Goal: Check status: Check status

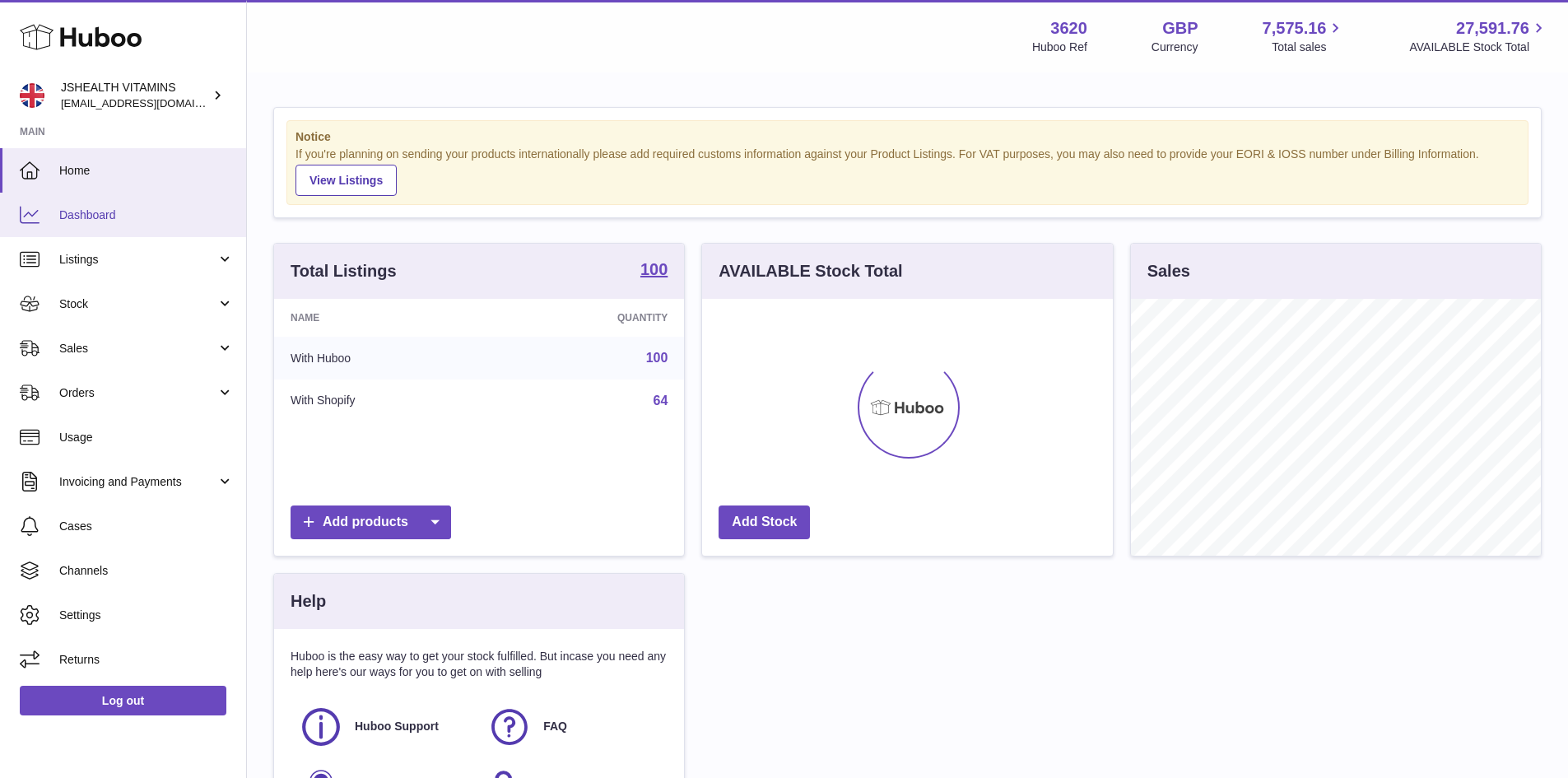
scroll to position [257, 410]
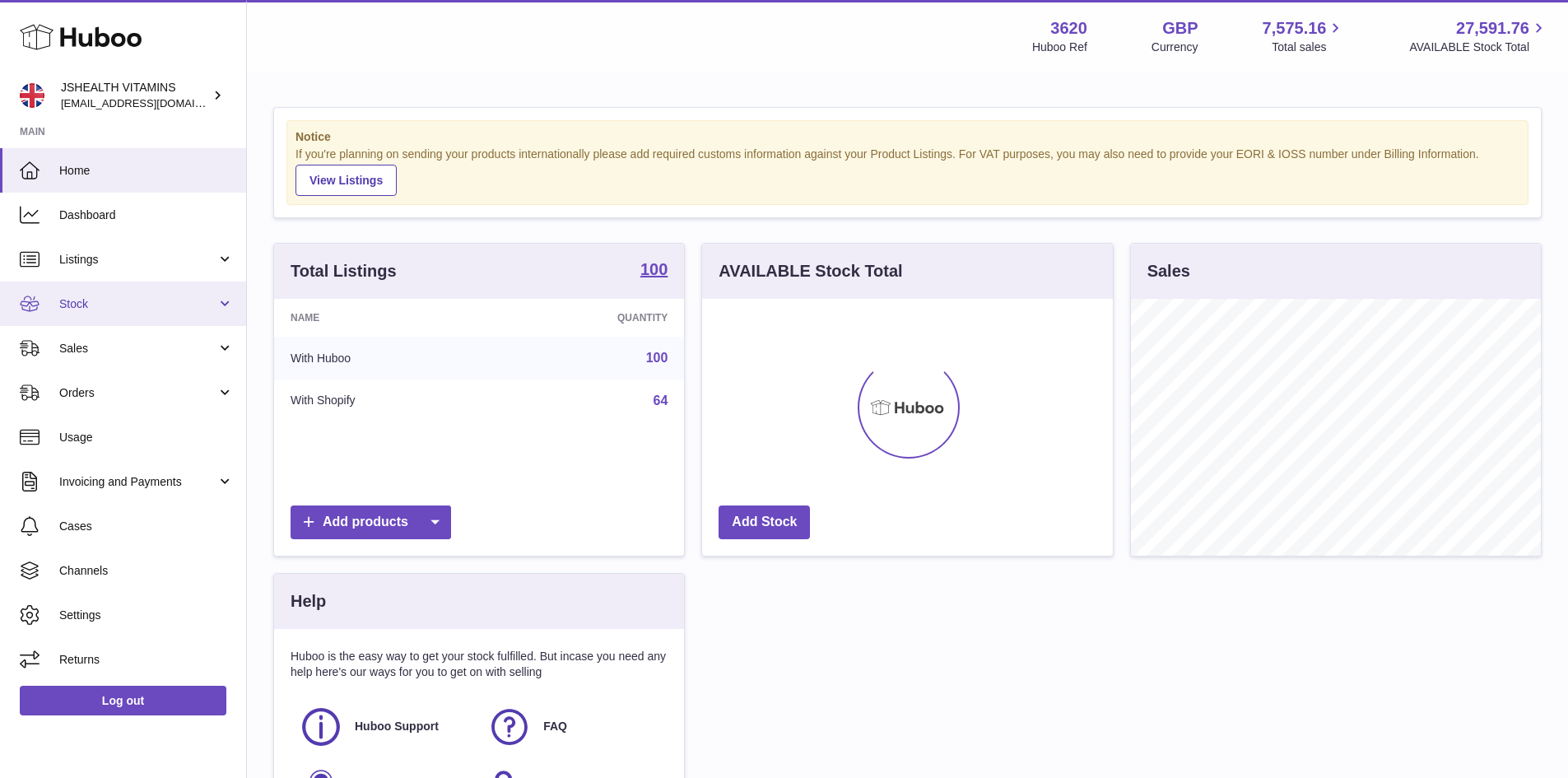
click at [145, 303] on span "Stock" at bounding box center [138, 304] width 157 height 16
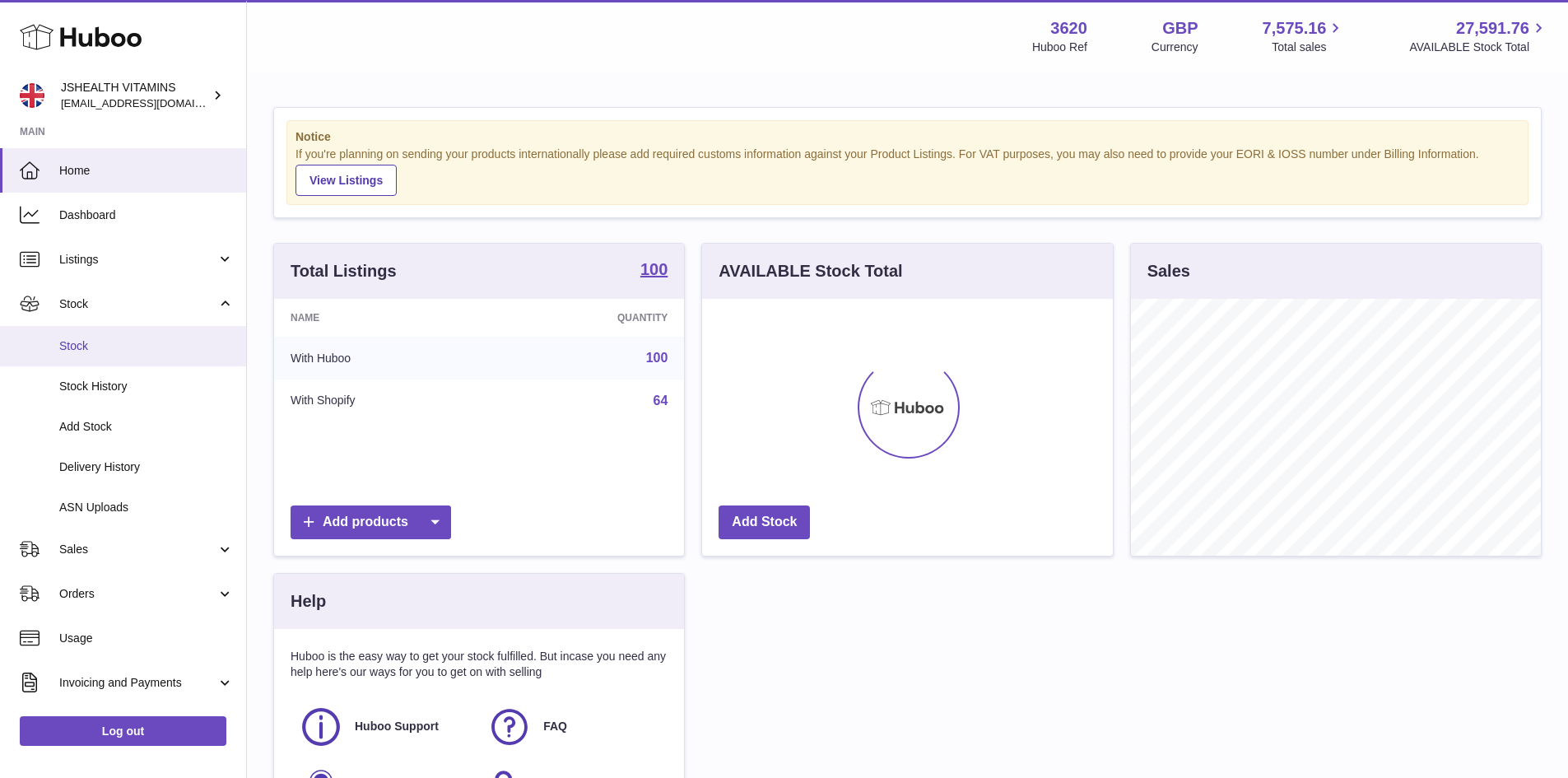
click at [127, 339] on span "Stock" at bounding box center [146, 346] width 174 height 16
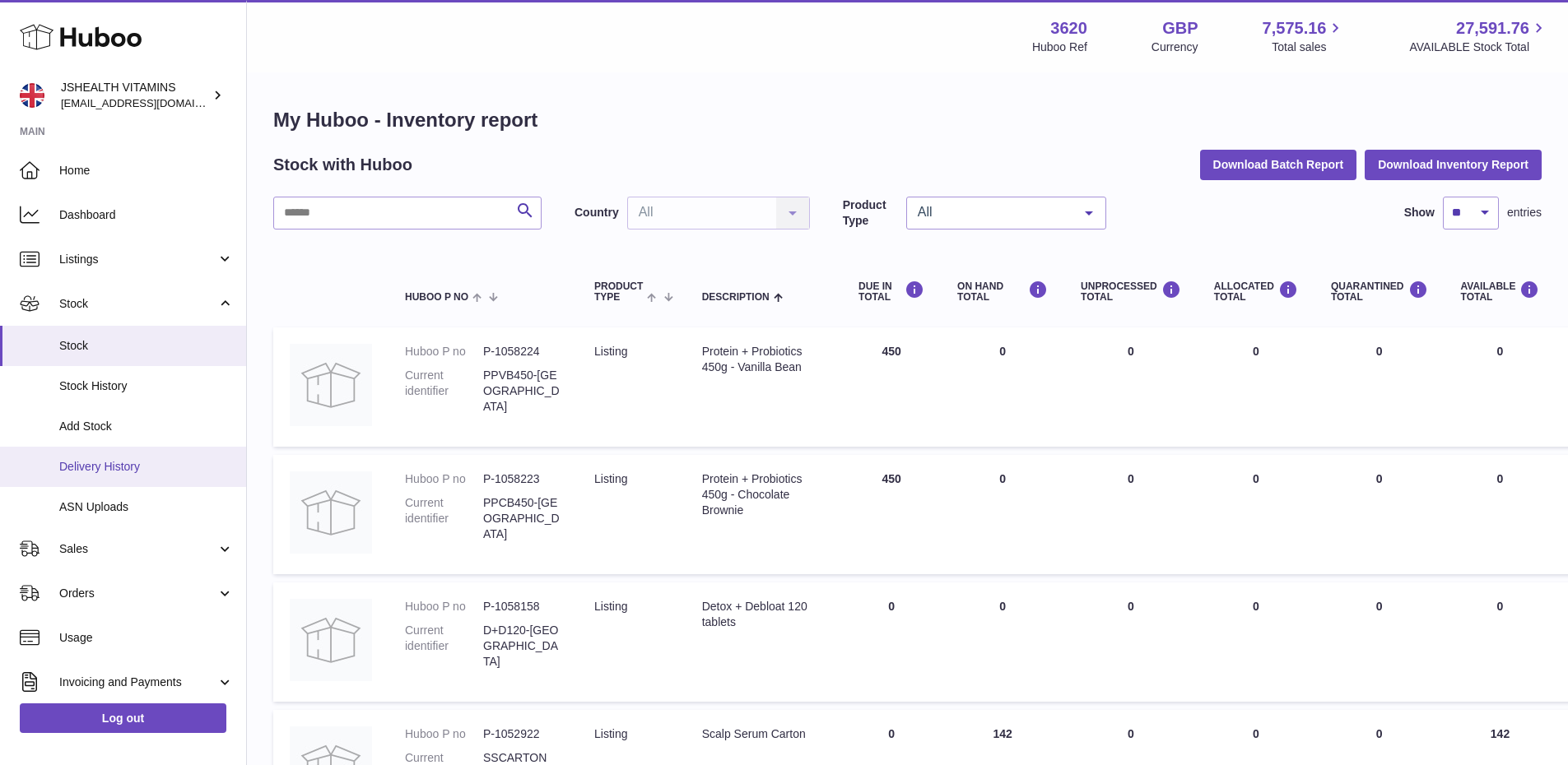
click at [160, 459] on span "Delivery History" at bounding box center [146, 466] width 174 height 16
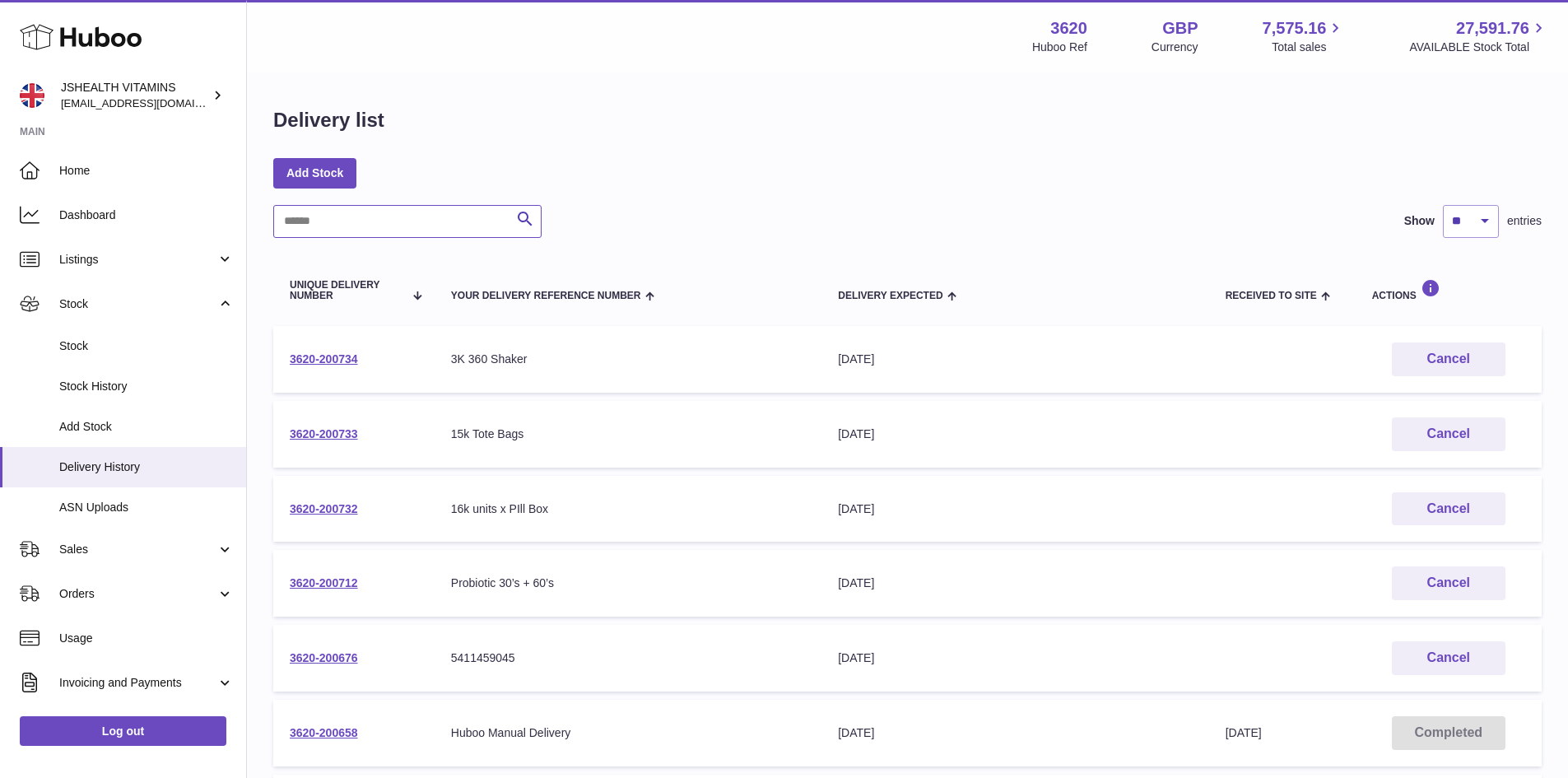
click at [412, 232] on input "text" at bounding box center [407, 221] width 268 height 33
paste input "**********"
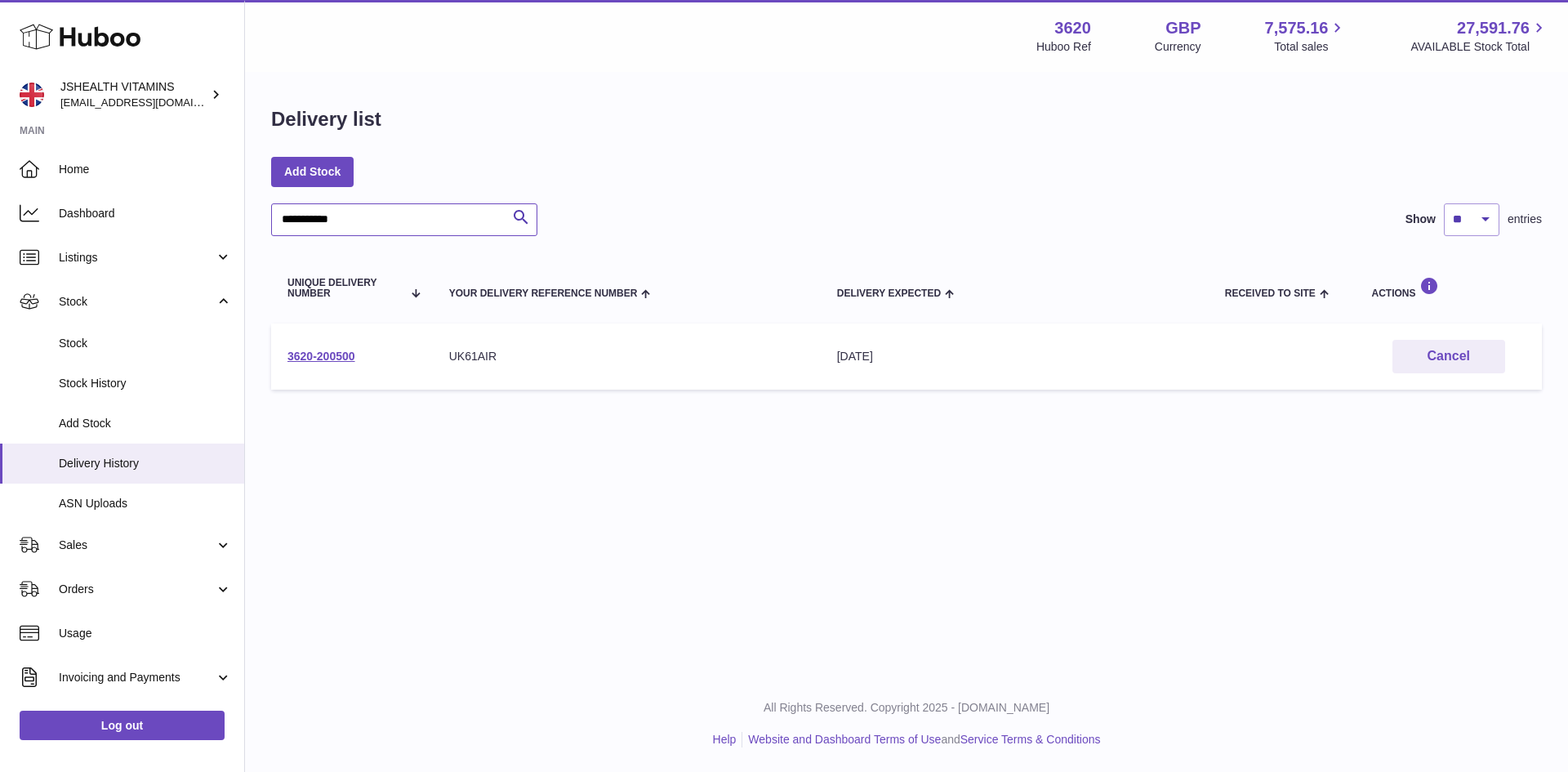
type input "**********"
click at [326, 359] on link "3620-200500" at bounding box center [321, 356] width 68 height 13
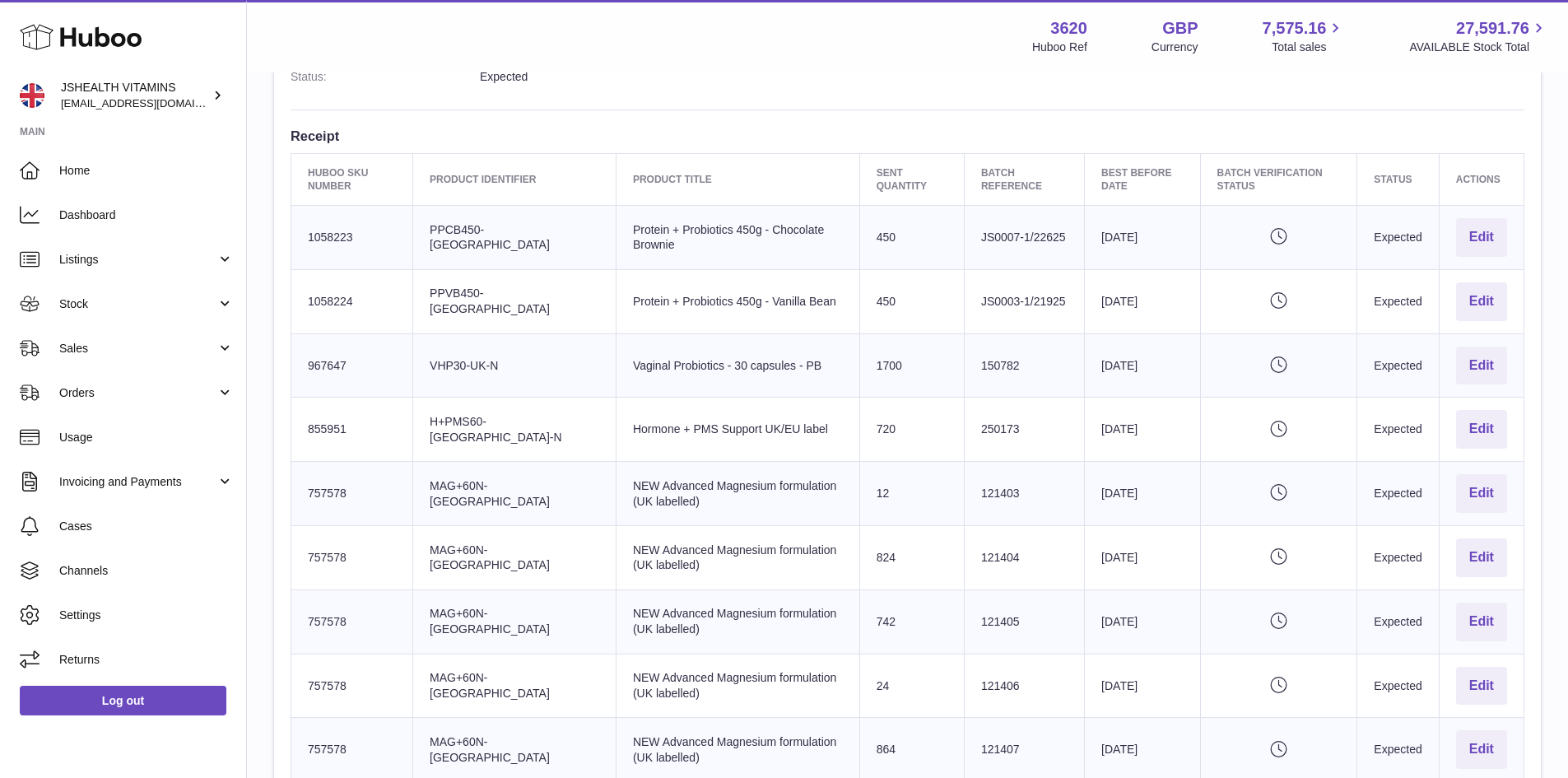
scroll to position [576, 0]
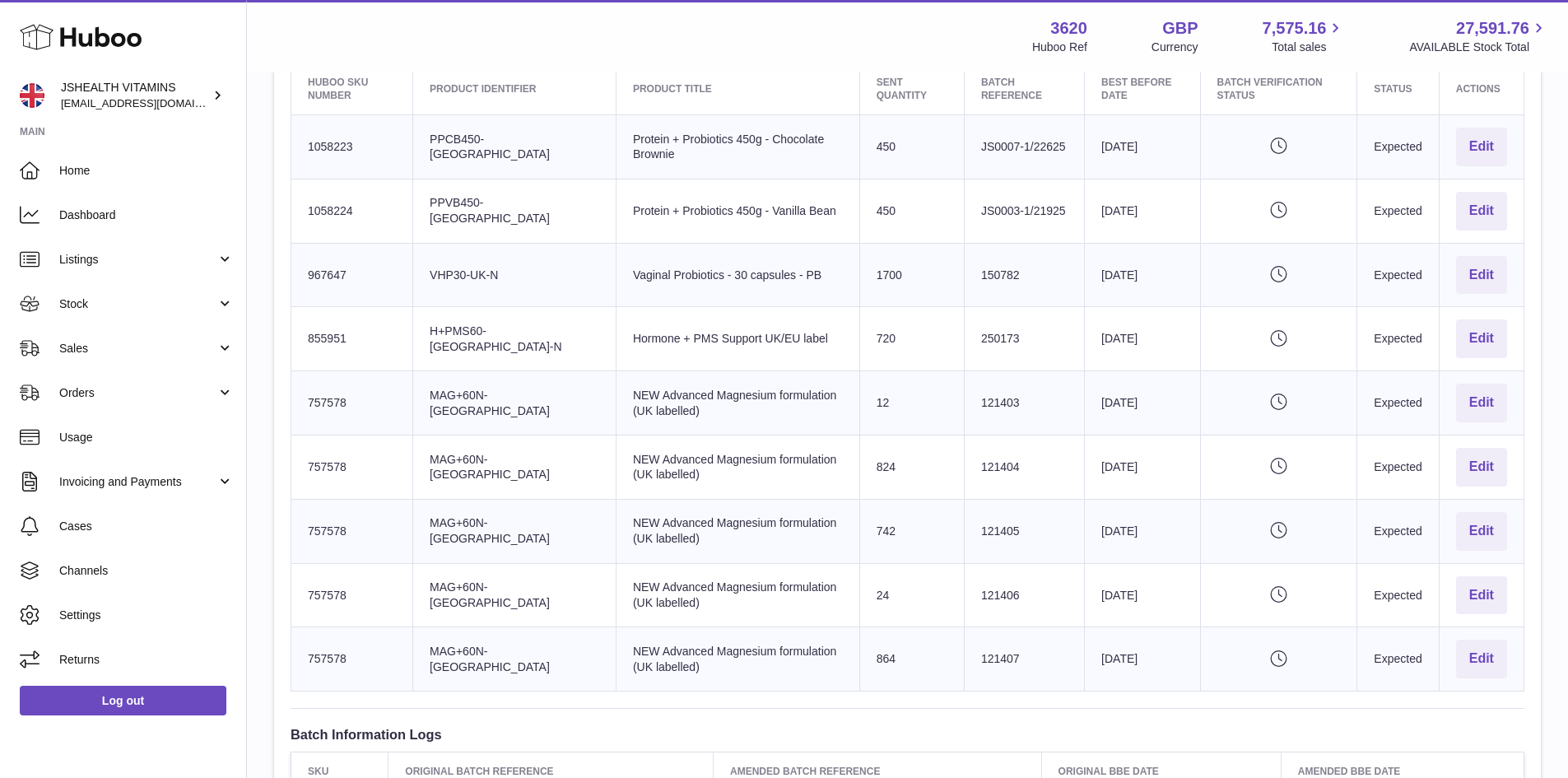
click at [698, 525] on td "Product title NEW Advanced Magnesium formulation (UK labelled)" at bounding box center [737, 531] width 244 height 64
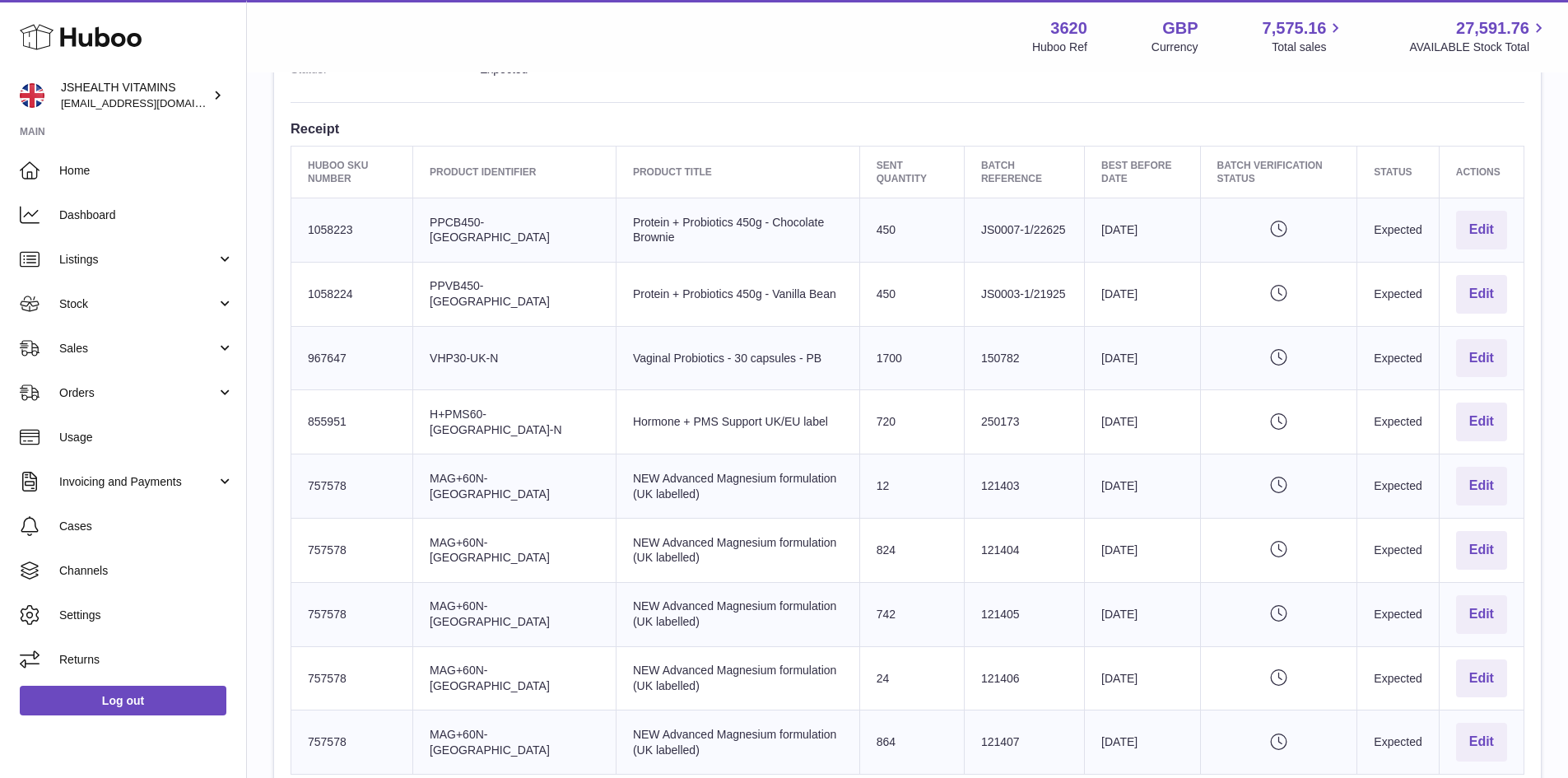
scroll to position [494, 0]
